Goal: Check status: Check status

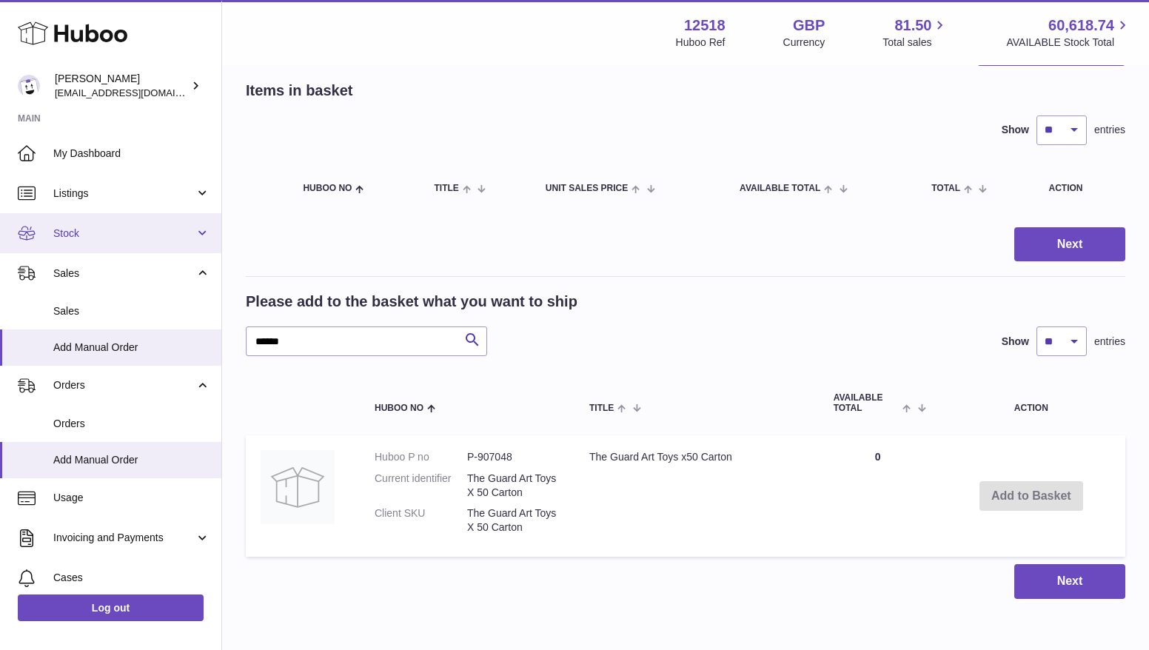
click at [104, 246] on link "Stock" at bounding box center [110, 233] width 221 height 40
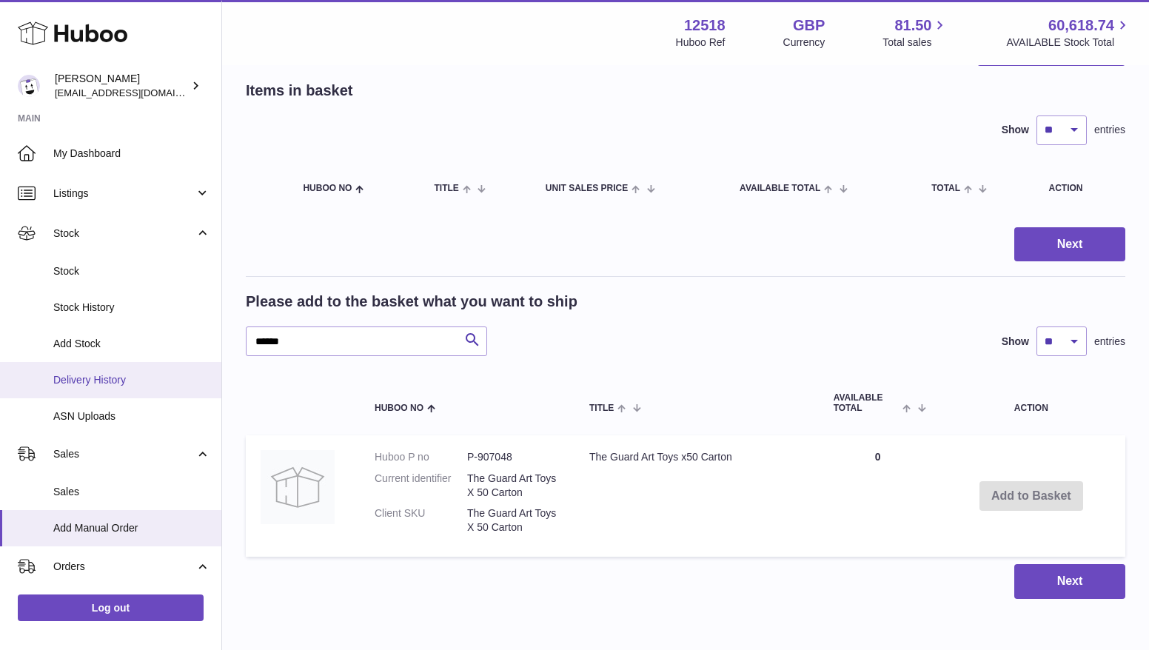
click at [87, 386] on span "Delivery History" at bounding box center [131, 380] width 157 height 14
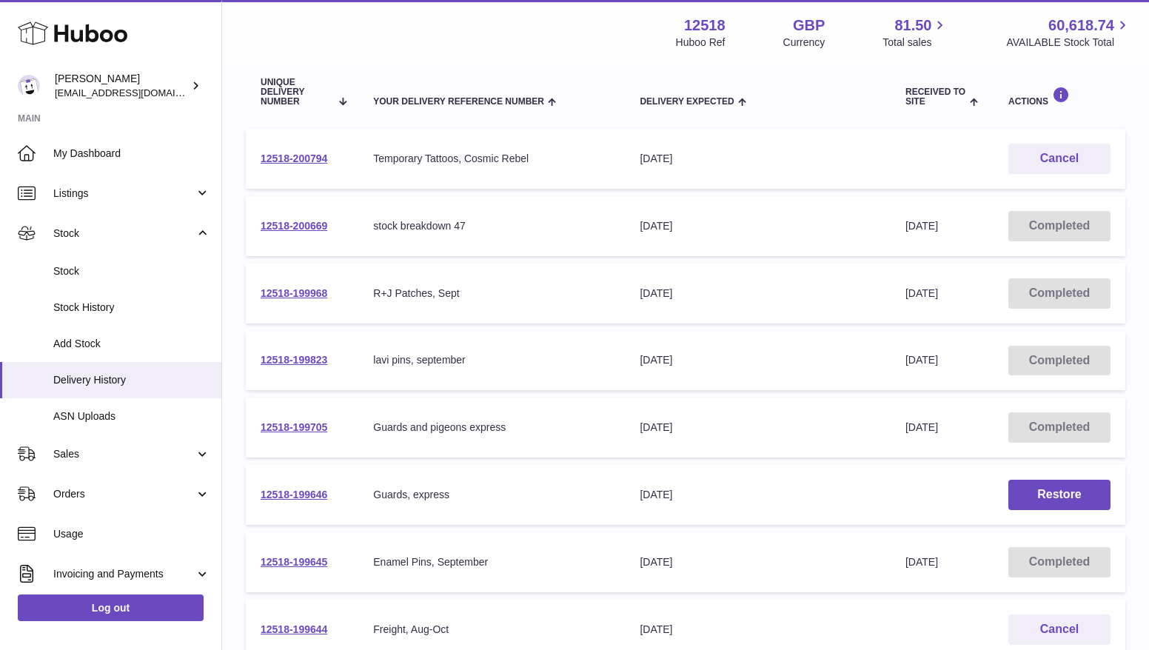
scroll to position [179, 0]
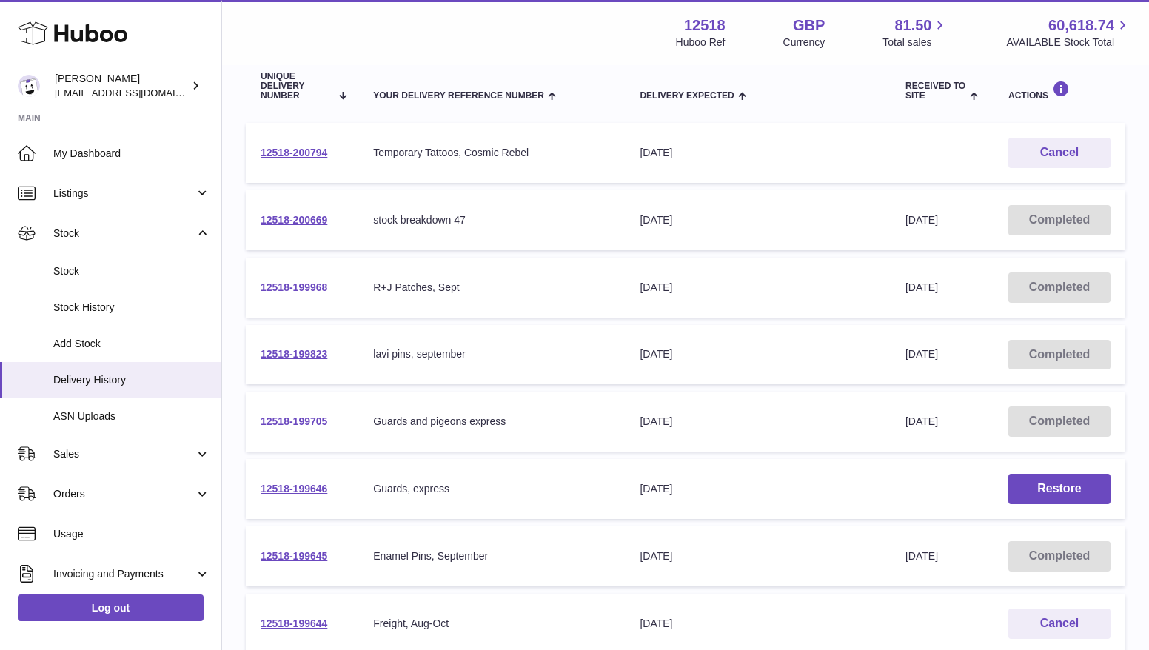
click at [302, 419] on link "12518-199705" at bounding box center [294, 421] width 67 height 12
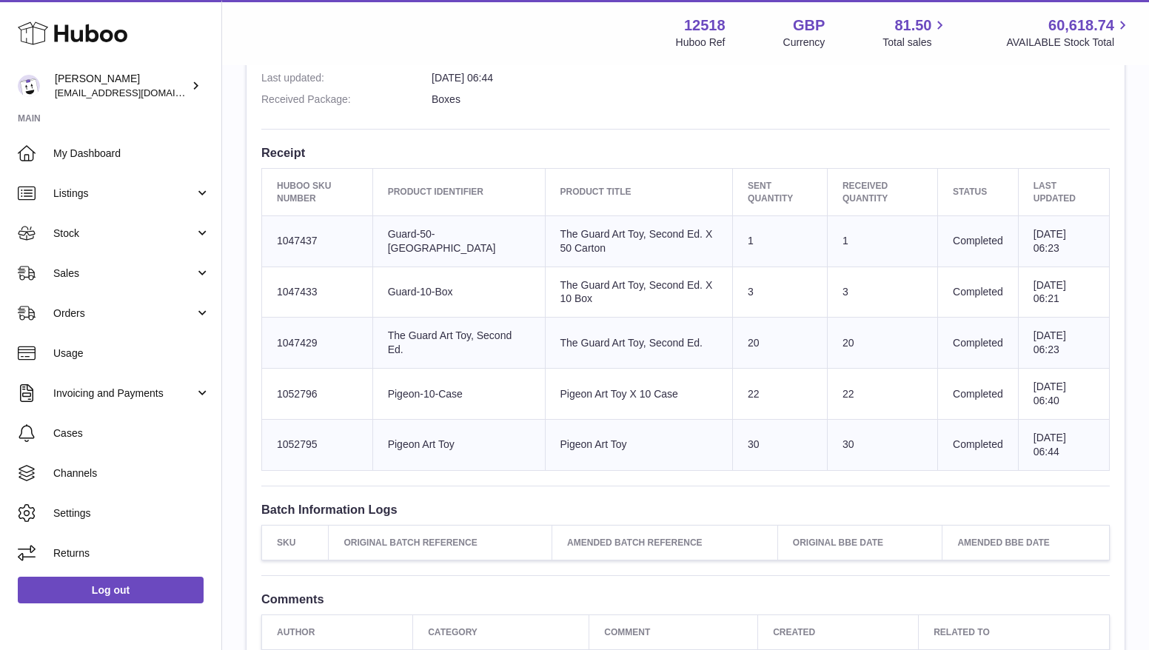
scroll to position [486, 0]
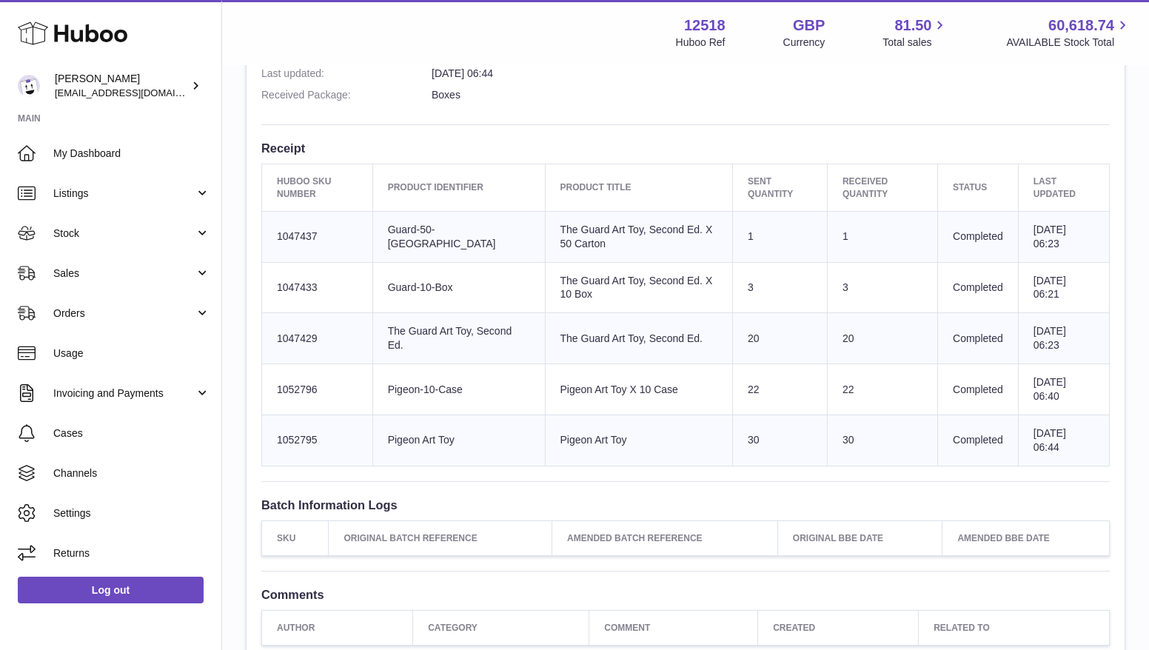
drag, startPoint x: 853, startPoint y: 289, endPoint x: 719, endPoint y: 284, distance: 134.1
click at [719, 284] on tr "Huboo SKU Number 1047433 Client Identifier Guard-10-Box Product title The Guard…" at bounding box center [686, 287] width 848 height 51
drag, startPoint x: 318, startPoint y: 285, endPoint x: 270, endPoint y: 285, distance: 47.4
click at [270, 285] on td "Huboo SKU Number 1047433" at bounding box center [317, 287] width 111 height 51
copy td "1047433"
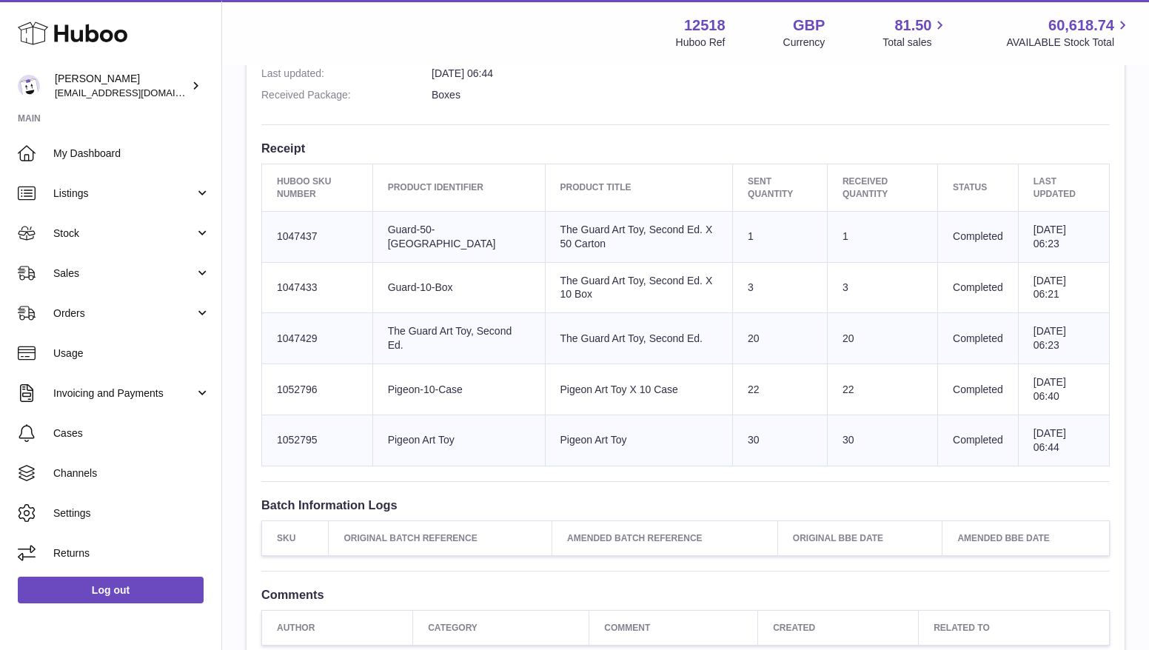
copy td "1047433"
